Goal: Find specific page/section: Find specific page/section

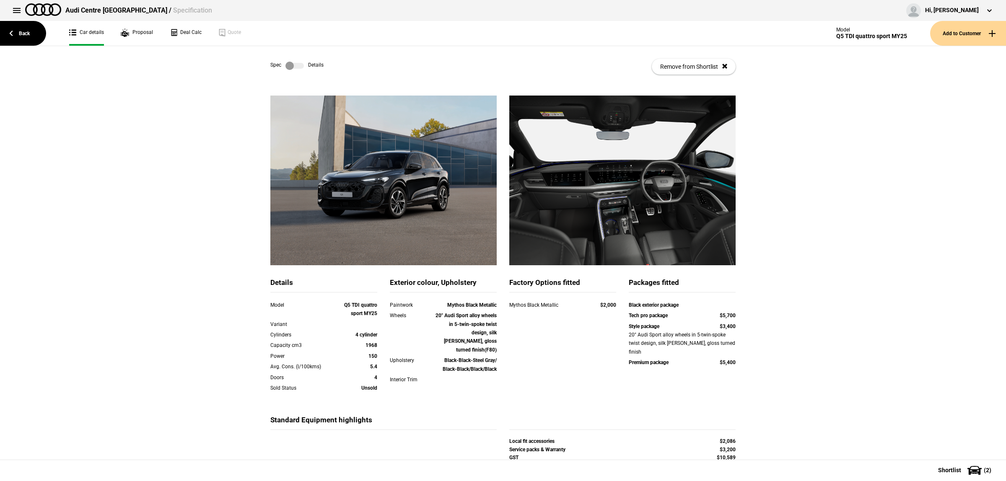
scroll to position [43, 0]
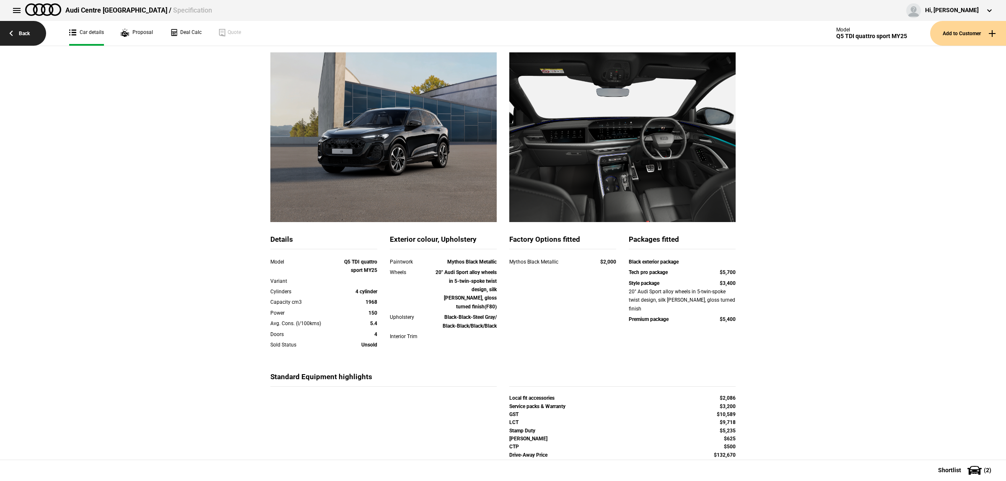
click at [34, 34] on link "Back" at bounding box center [23, 33] width 46 height 25
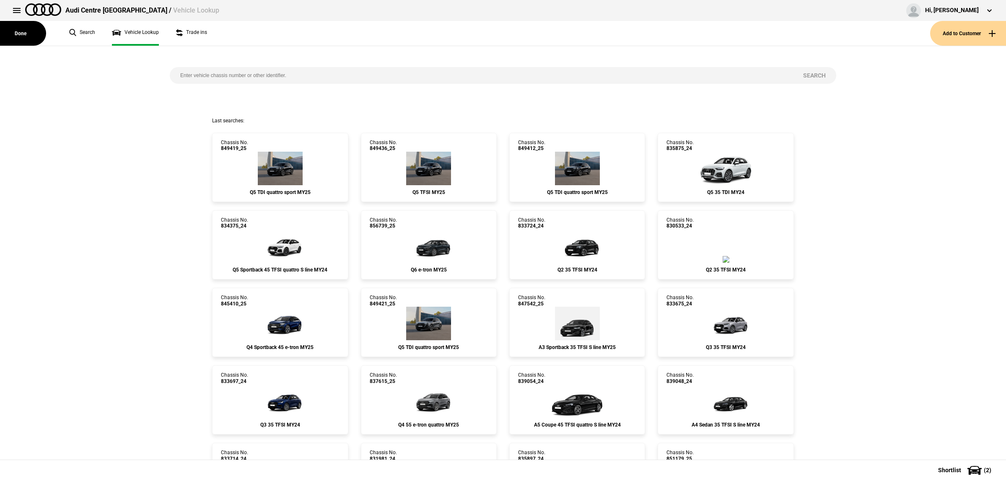
click at [331, 74] on input "search" at bounding box center [481, 75] width 623 height 17
paste input "3478241"
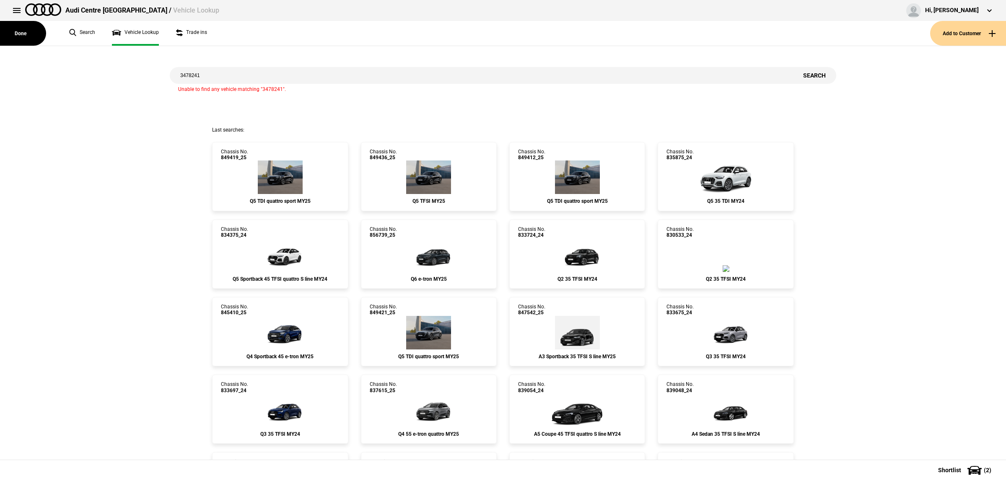
click at [230, 77] on input "3478241" at bounding box center [481, 75] width 623 height 17
paste input "855880"
click at [820, 78] on button "Search" at bounding box center [815, 75] width 44 height 17
click at [315, 70] on input "855880" at bounding box center [481, 75] width 623 height 17
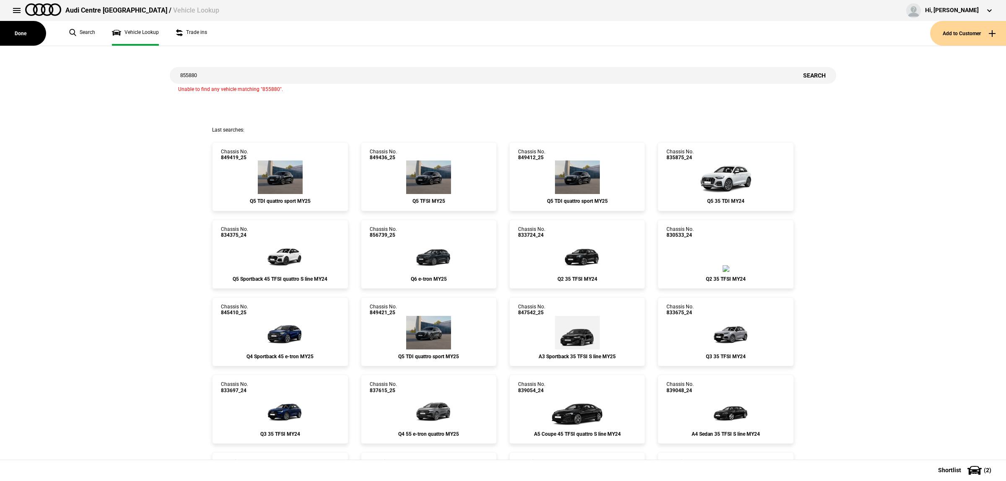
click at [315, 70] on input "855880" at bounding box center [481, 75] width 623 height 17
paste input "49412"
type input "849412"
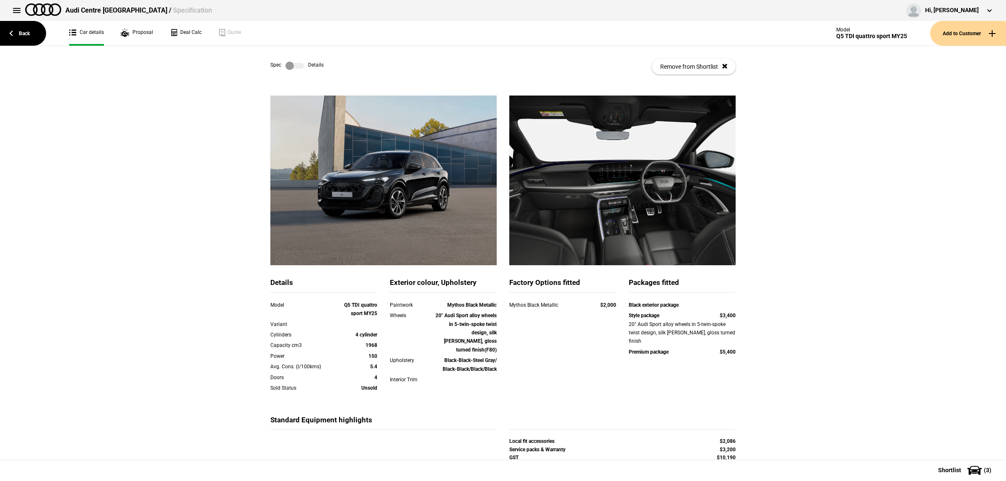
drag, startPoint x: 998, startPoint y: 204, endPoint x: 1005, endPoint y: 231, distance: 27.9
click at [1005, 231] on div "Spec Details Remove from Shortlist Details Model Q5 TDI quattro sport MY25 Vari…" at bounding box center [503, 253] width 1006 height 414
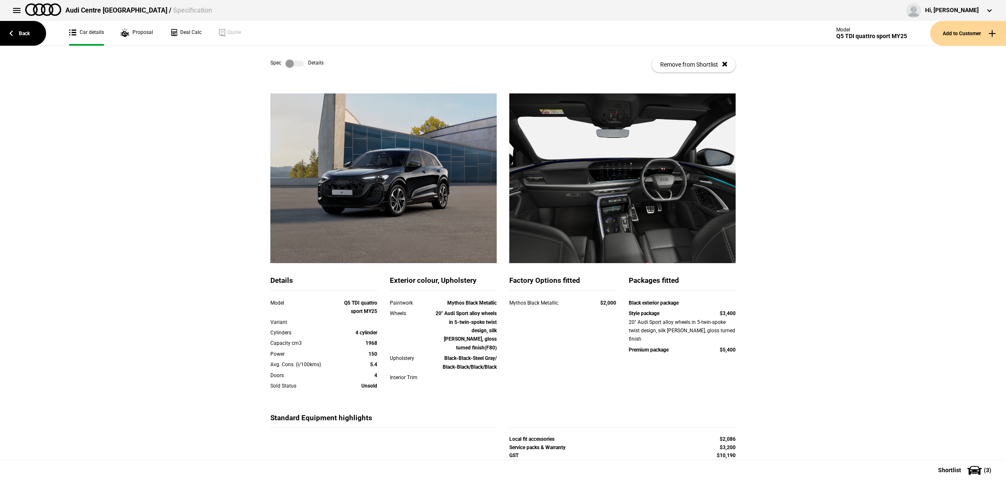
drag, startPoint x: 997, startPoint y: 225, endPoint x: 1001, endPoint y: 246, distance: 22.1
click at [1001, 246] on div "Spec Details Remove from Shortlist Details Model Q5 TDI quattro sport MY25 Vari…" at bounding box center [503, 253] width 1006 height 414
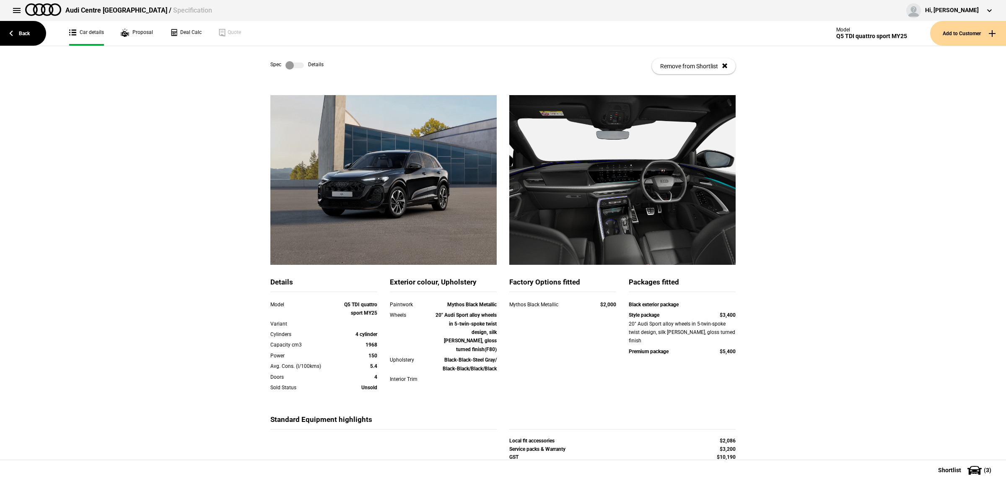
scroll to position [0, 0]
click at [297, 65] on label at bounding box center [294, 66] width 18 height 8
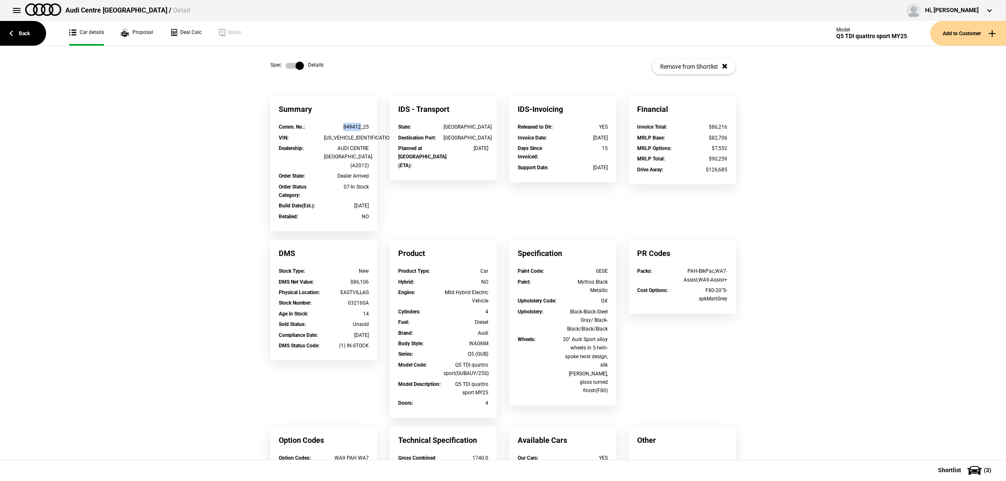
drag, startPoint x: 355, startPoint y: 126, endPoint x: 332, endPoint y: 126, distance: 23.9
click at [332, 126] on div "849412_25" at bounding box center [346, 127] width 45 height 8
copy div "849412"
